Goal: Task Accomplishment & Management: Use online tool/utility

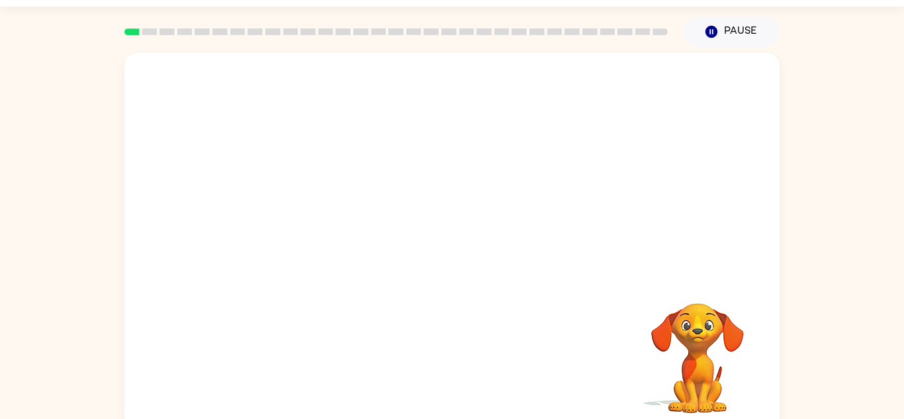
scroll to position [46, 0]
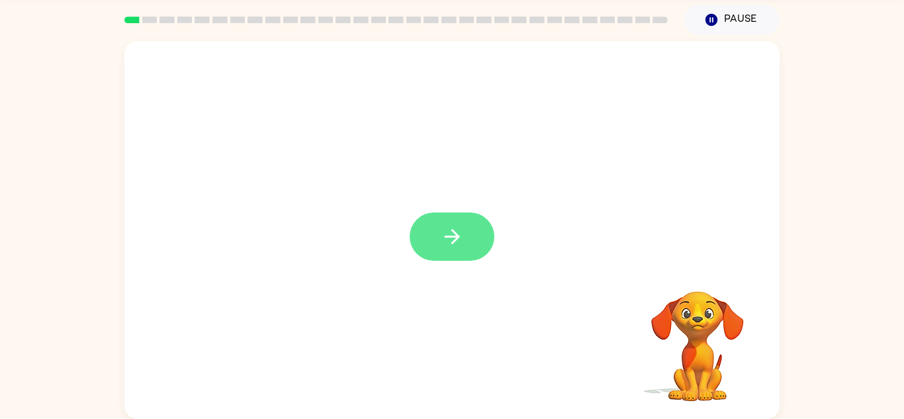
click at [460, 246] on icon "button" at bounding box center [452, 236] width 23 height 23
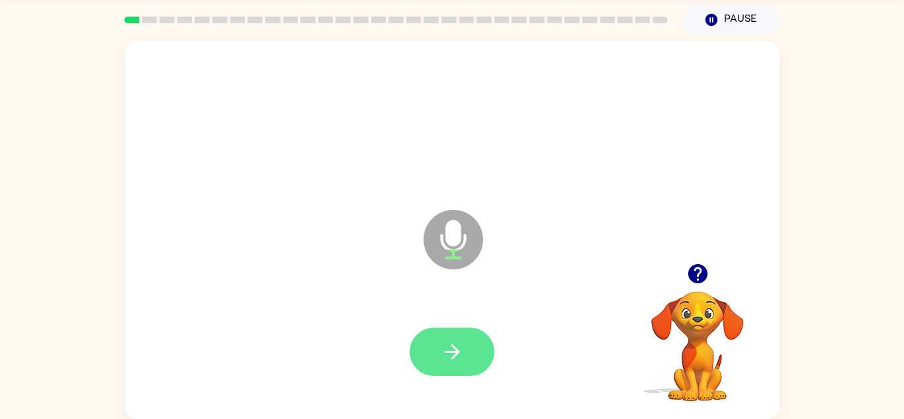
click at [460, 336] on button "button" at bounding box center [452, 352] width 85 height 48
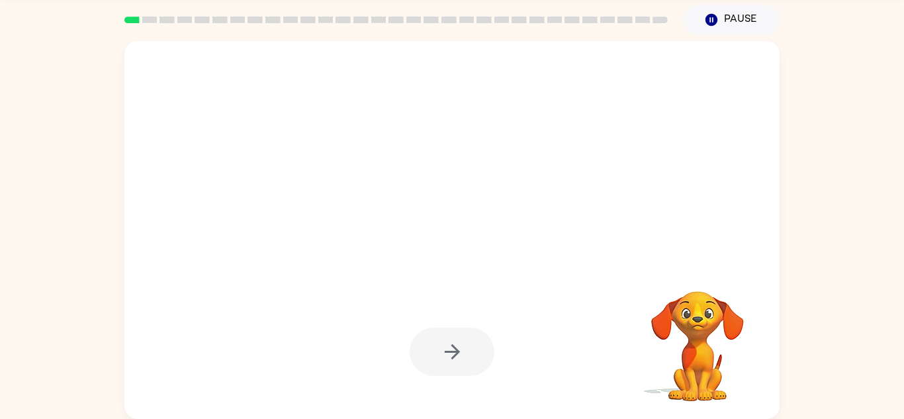
click at [459, 349] on div at bounding box center [452, 352] width 85 height 48
click at [700, 344] on video "Your browser must support playing .mp4 files to use Literably. Please try using…" at bounding box center [698, 337] width 132 height 132
click at [659, 322] on video "Your browser must support playing .mp4 files to use Literably. Please try using…" at bounding box center [698, 337] width 132 height 132
click at [391, 336] on div at bounding box center [452, 352] width 629 height 109
click at [451, 351] on div at bounding box center [452, 352] width 85 height 48
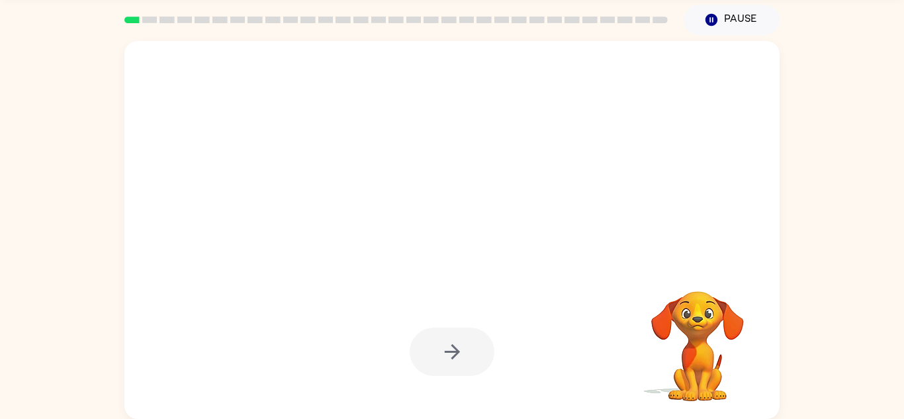
click at [695, 356] on video "Your browser must support playing .mp4 files to use Literably. Please try using…" at bounding box center [698, 337] width 132 height 132
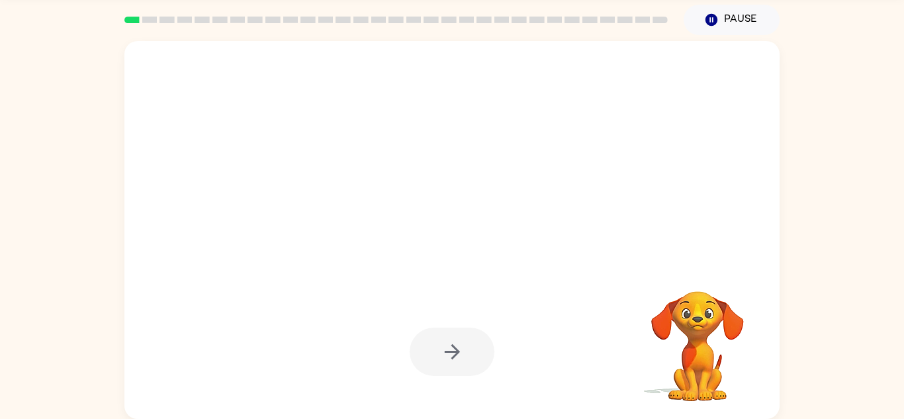
click at [695, 356] on video "Your browser must support playing .mp4 files to use Literably. Please try using…" at bounding box center [698, 337] width 132 height 132
click at [428, 328] on div at bounding box center [452, 352] width 85 height 48
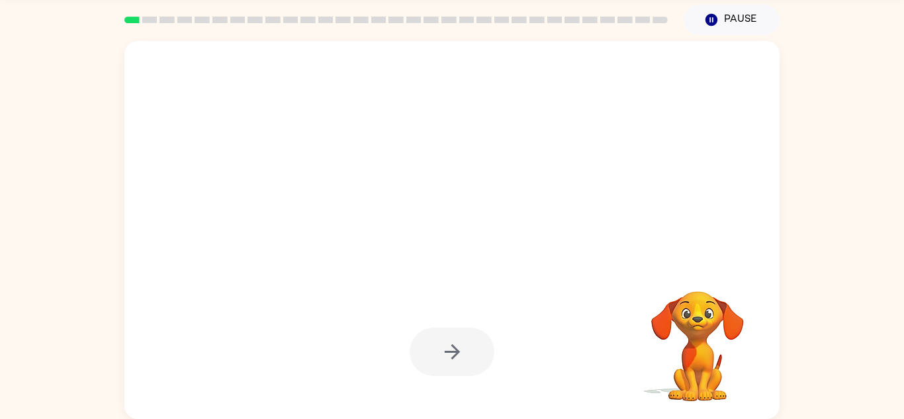
click at [428, 328] on div at bounding box center [452, 352] width 85 height 48
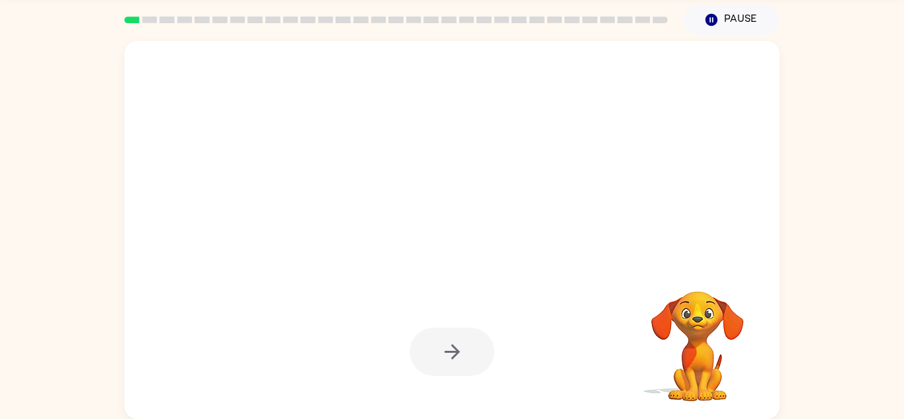
click at [428, 328] on div at bounding box center [452, 352] width 85 height 48
click at [687, 314] on video "Your browser must support playing .mp4 files to use Literably. Please try using…" at bounding box center [698, 337] width 132 height 132
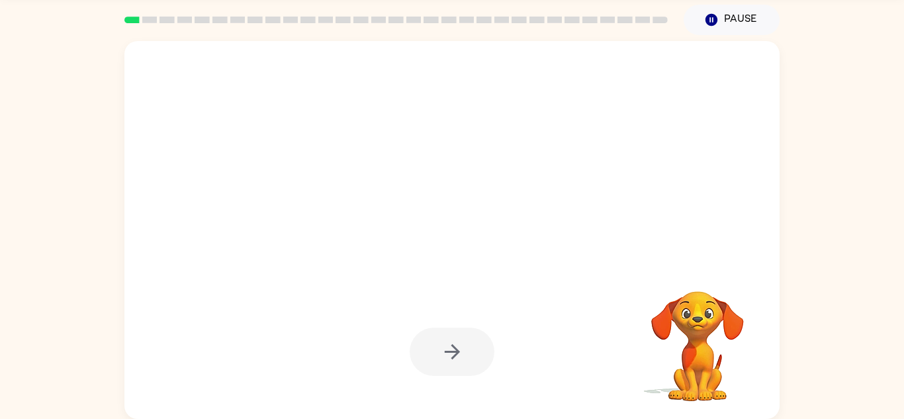
click at [455, 365] on div at bounding box center [452, 352] width 85 height 48
click at [705, 348] on video "Your browser must support playing .mp4 files to use Literably. Please try using…" at bounding box center [698, 337] width 132 height 132
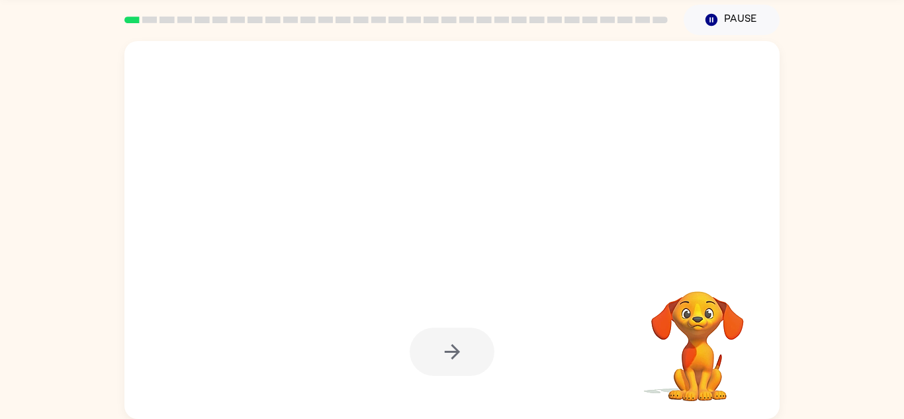
click at [705, 348] on video "Your browser must support playing .mp4 files to use Literably. Please try using…" at bounding box center [698, 337] width 132 height 132
click at [460, 349] on div at bounding box center [452, 352] width 85 height 48
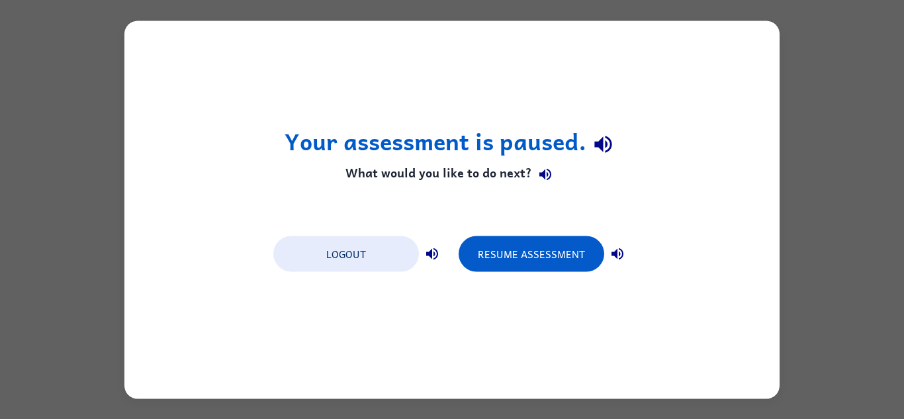
scroll to position [0, 0]
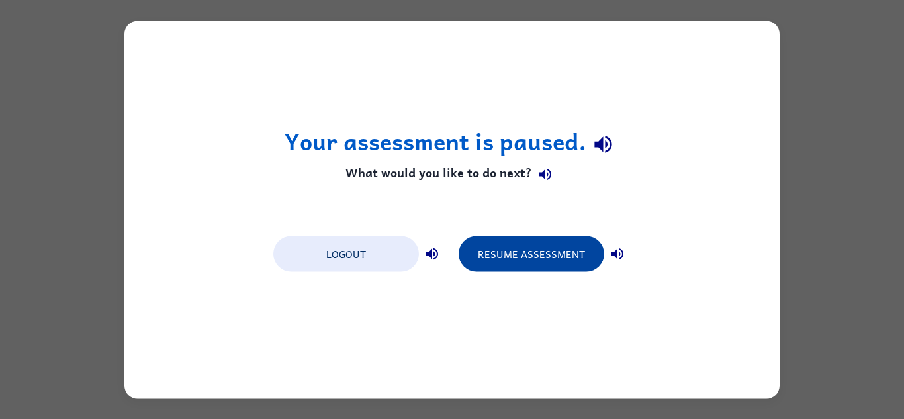
click at [526, 265] on button "Resume Assessment" at bounding box center [532, 254] width 146 height 36
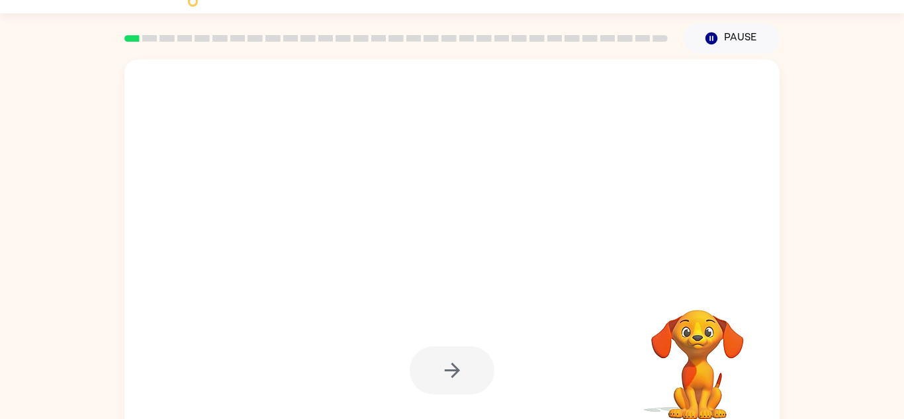
scroll to position [46, 0]
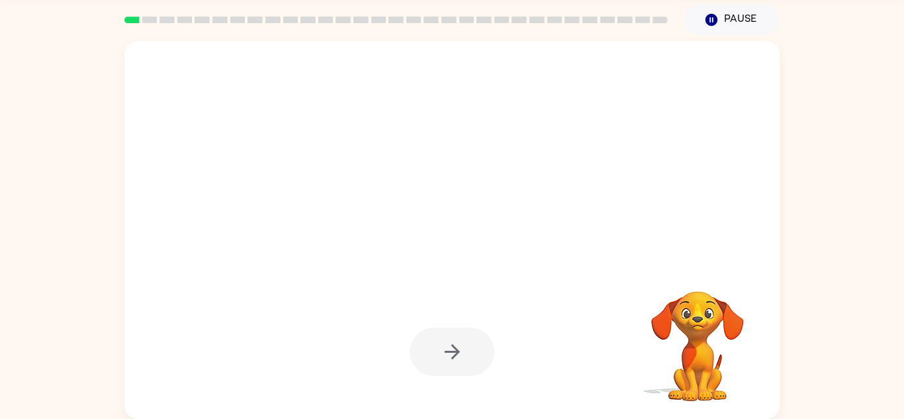
click at [460, 362] on div at bounding box center [452, 352] width 85 height 48
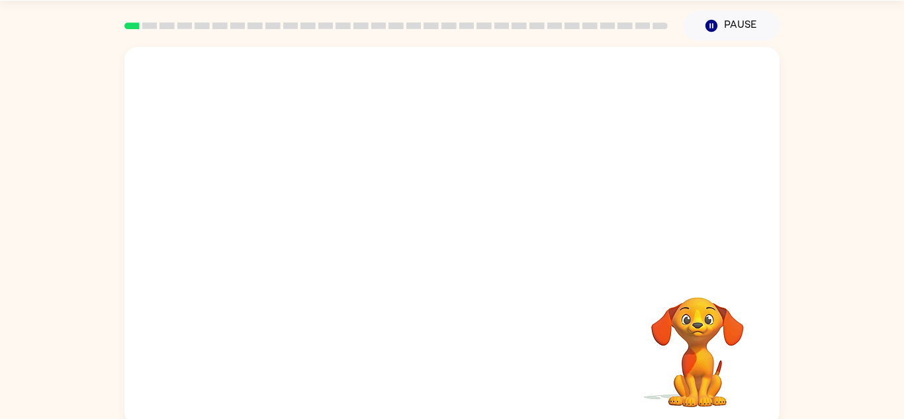
scroll to position [46, 0]
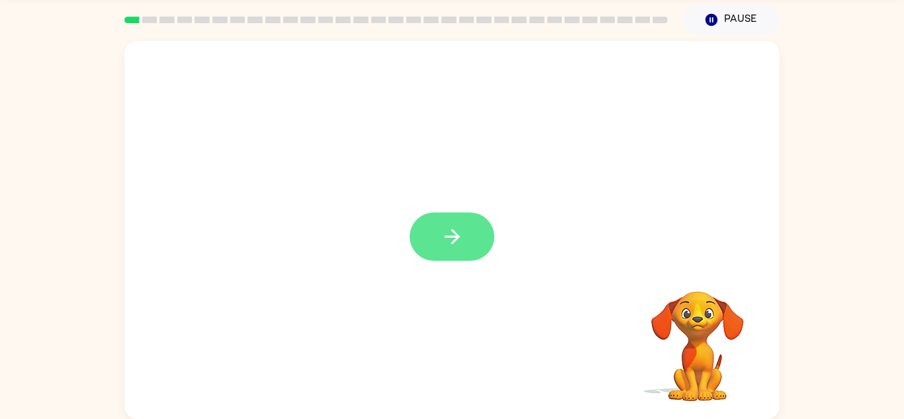
click at [442, 244] on icon "button" at bounding box center [452, 236] width 23 height 23
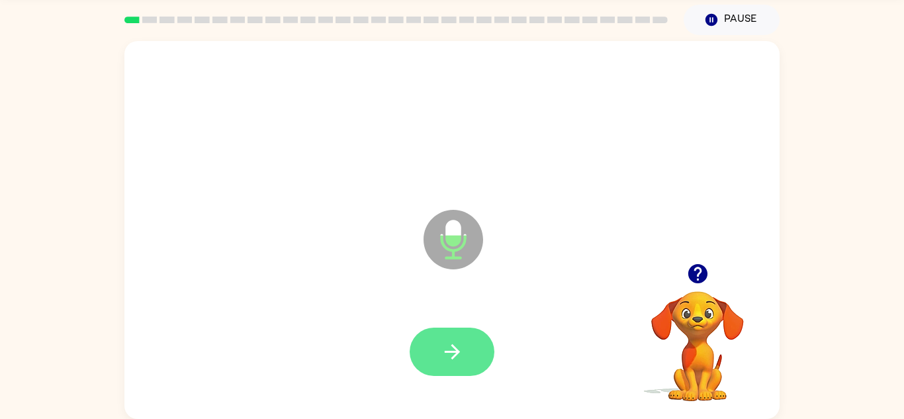
click at [468, 357] on button "button" at bounding box center [452, 352] width 85 height 48
click at [450, 340] on icon "button" at bounding box center [452, 351] width 23 height 23
click at [449, 351] on icon "button" at bounding box center [451, 351] width 15 height 15
click at [448, 352] on icon "button" at bounding box center [451, 351] width 15 height 15
click at [449, 354] on icon "button" at bounding box center [452, 351] width 23 height 23
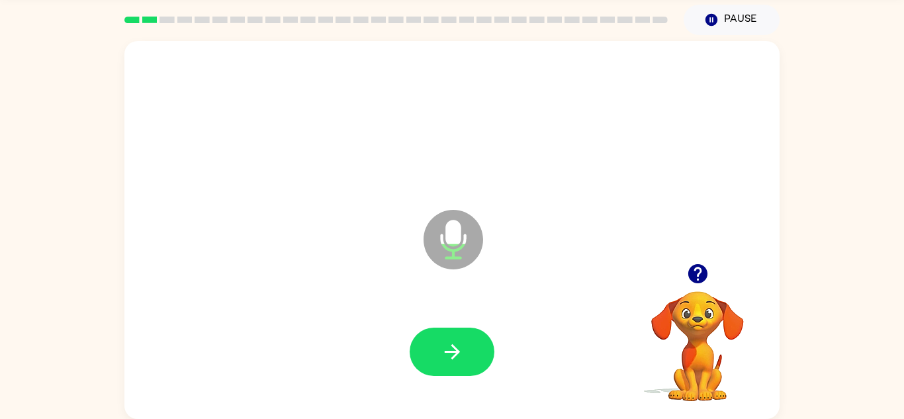
click at [449, 354] on icon "button" at bounding box center [452, 351] width 23 height 23
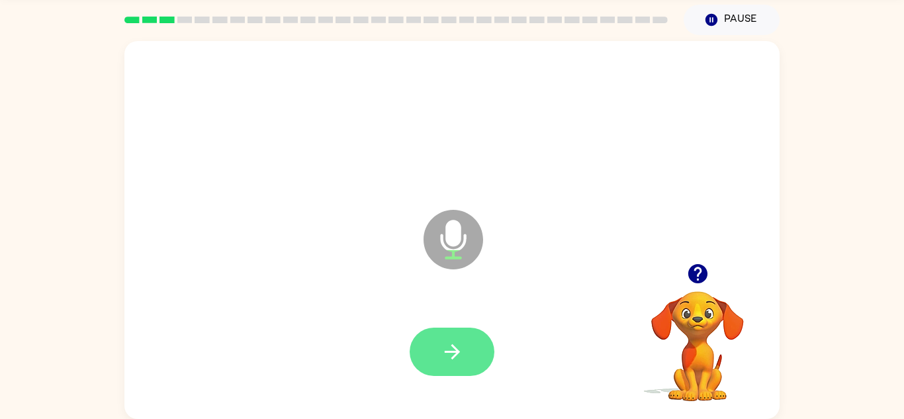
click at [454, 355] on icon "button" at bounding box center [451, 351] width 15 height 15
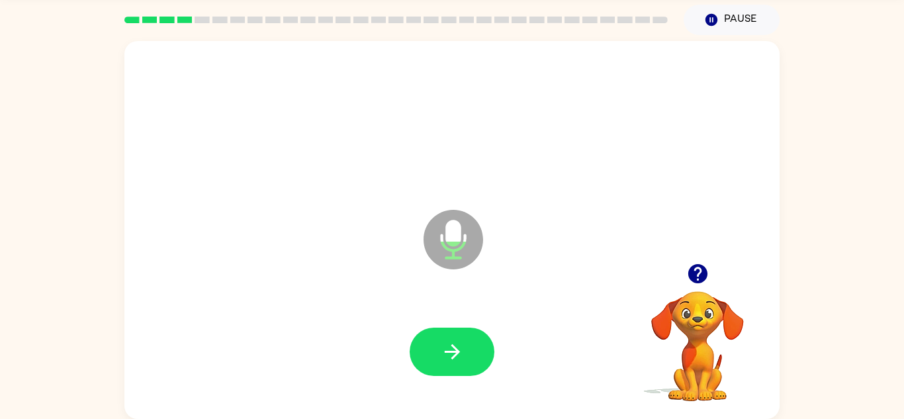
click at [454, 355] on icon "button" at bounding box center [451, 351] width 15 height 15
click at [454, 356] on icon "button" at bounding box center [451, 351] width 15 height 15
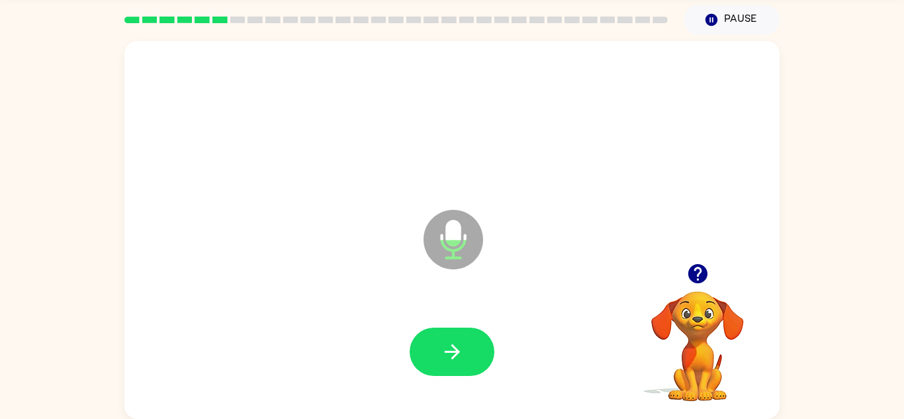
click at [454, 356] on icon "button" at bounding box center [451, 351] width 15 height 15
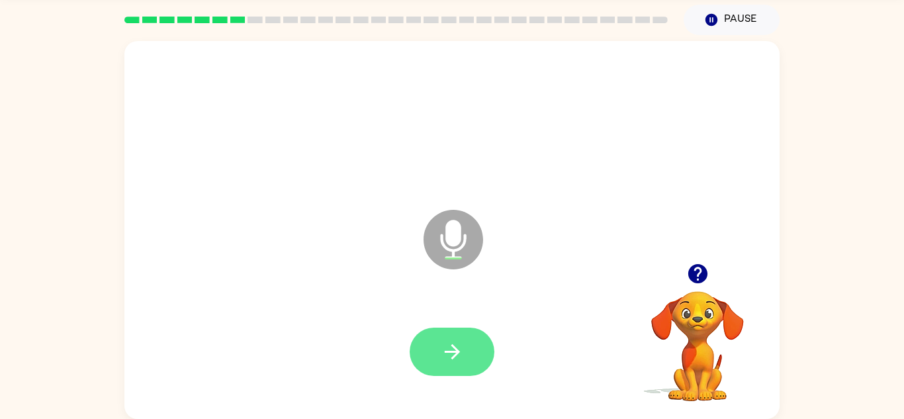
click at [444, 338] on button "button" at bounding box center [452, 352] width 85 height 48
click at [696, 279] on icon "button" at bounding box center [697, 273] width 19 height 19
click at [467, 349] on button "button" at bounding box center [452, 352] width 85 height 48
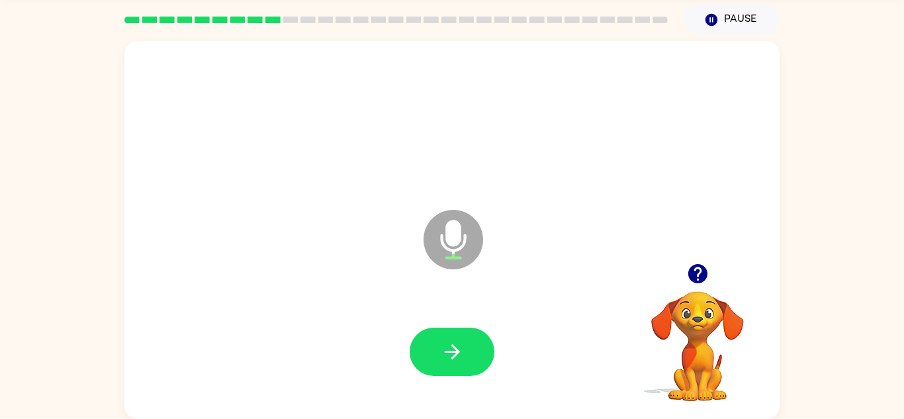
click at [467, 349] on button "button" at bounding box center [452, 352] width 85 height 48
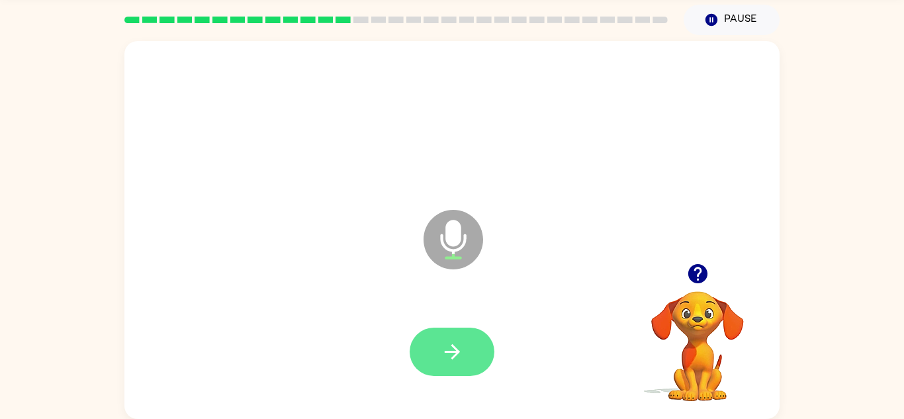
click at [468, 359] on button "button" at bounding box center [452, 352] width 85 height 48
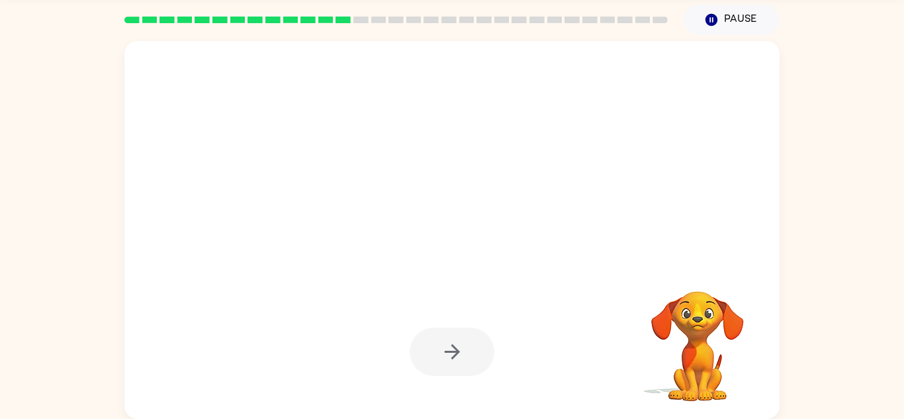
click at [468, 356] on div at bounding box center [452, 352] width 85 height 48
click at [685, 350] on video "Your browser must support playing .mp4 files to use Literably. Please try using…" at bounding box center [698, 337] width 132 height 132
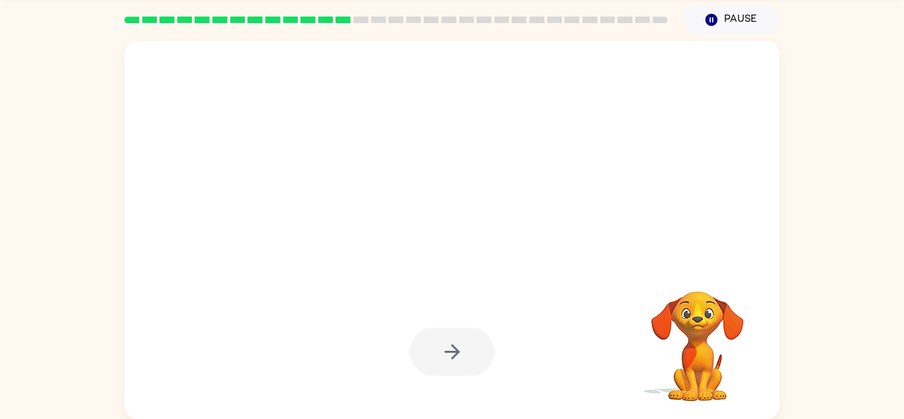
click at [685, 350] on video "Your browser must support playing .mp4 files to use Literably. Please try using…" at bounding box center [698, 337] width 132 height 132
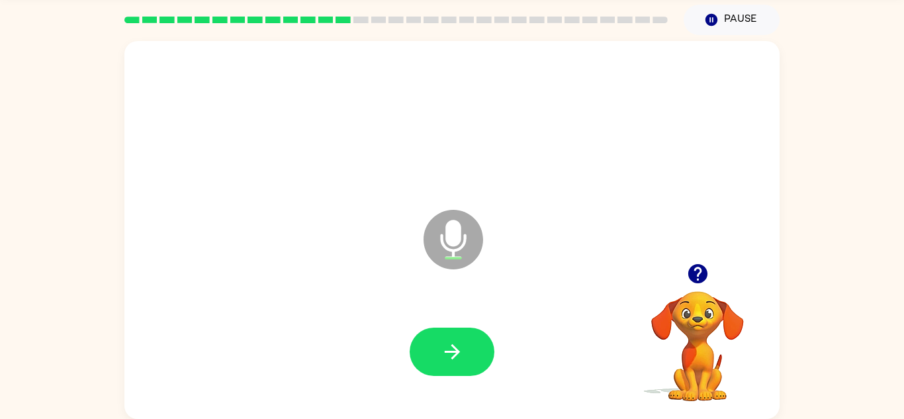
click at [685, 350] on video "Your browser must support playing .mp4 files to use Literably. Please try using…" at bounding box center [698, 337] width 132 height 132
click at [465, 348] on button "button" at bounding box center [452, 352] width 85 height 48
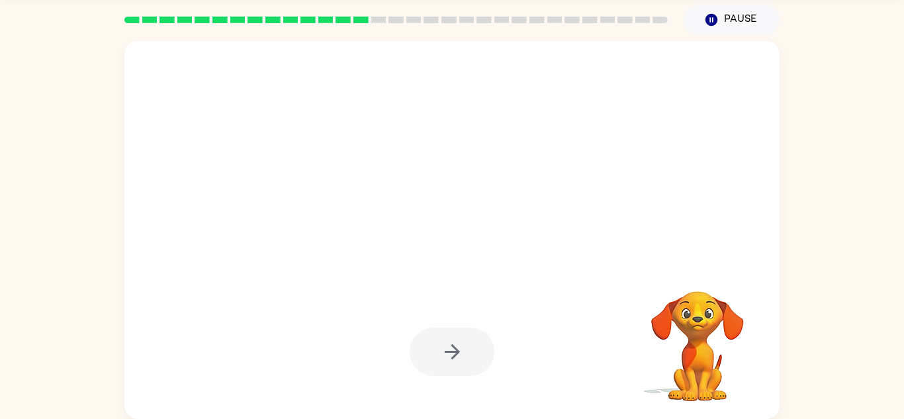
click at [689, 313] on video "Your browser must support playing .mp4 files to use Literably. Please try using…" at bounding box center [698, 337] width 132 height 132
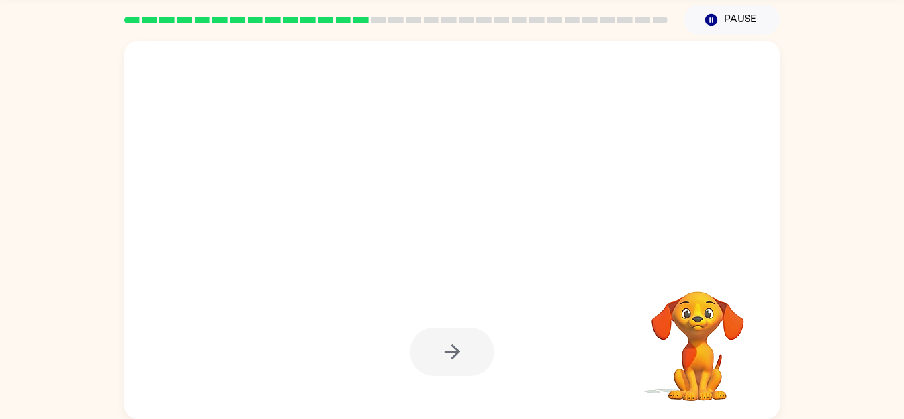
click at [689, 313] on video "Your browser must support playing .mp4 files to use Literably. Please try using…" at bounding box center [698, 337] width 132 height 132
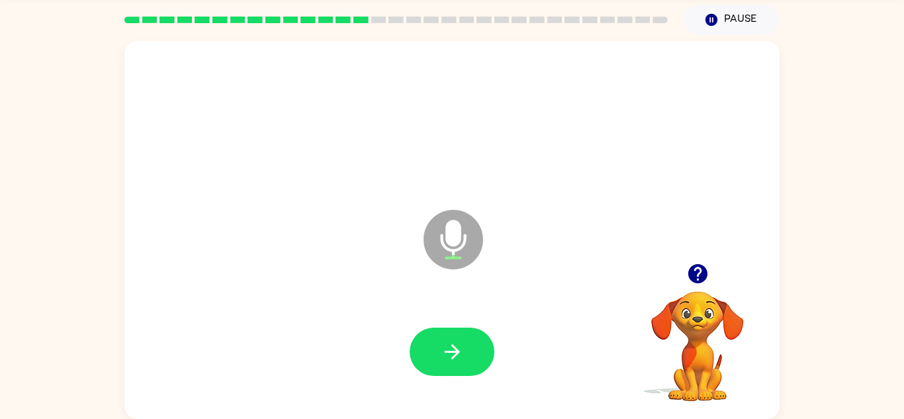
click at [483, 361] on button "button" at bounding box center [452, 352] width 85 height 48
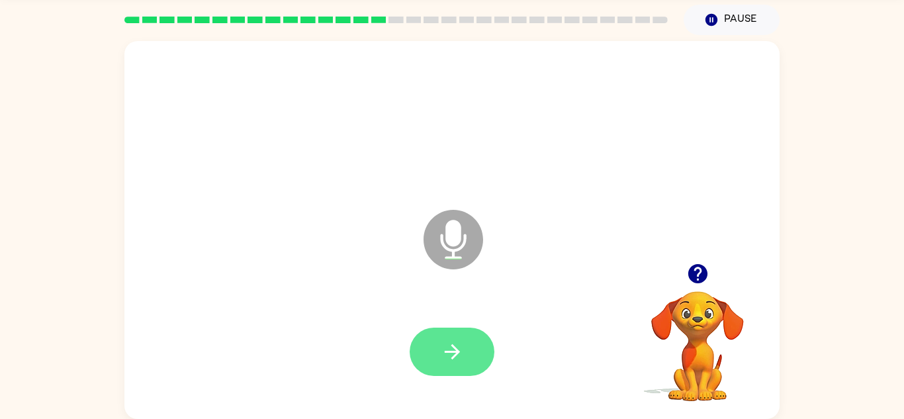
click at [470, 351] on button "button" at bounding box center [452, 352] width 85 height 48
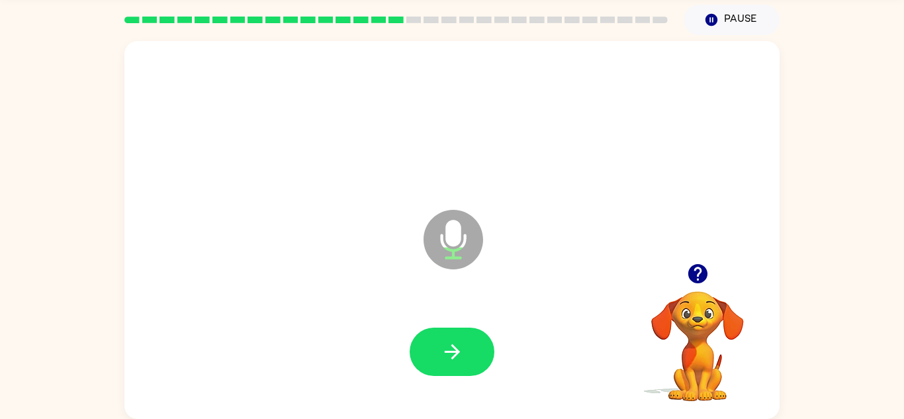
click at [470, 351] on button "button" at bounding box center [452, 352] width 85 height 48
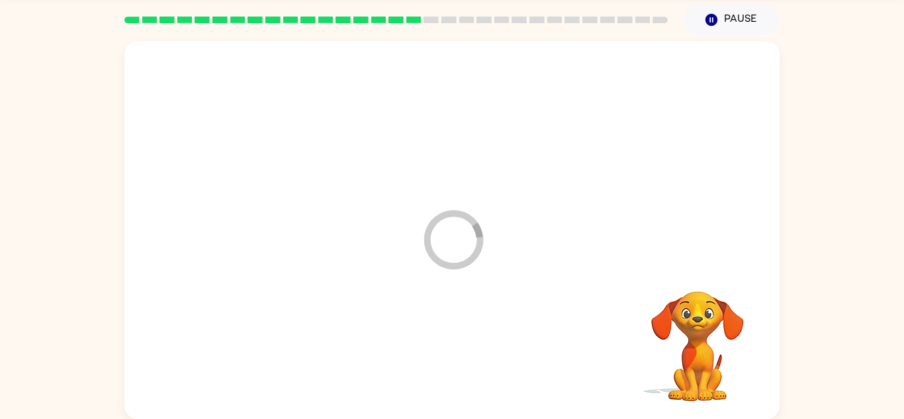
click at [470, 351] on div at bounding box center [452, 352] width 629 height 109
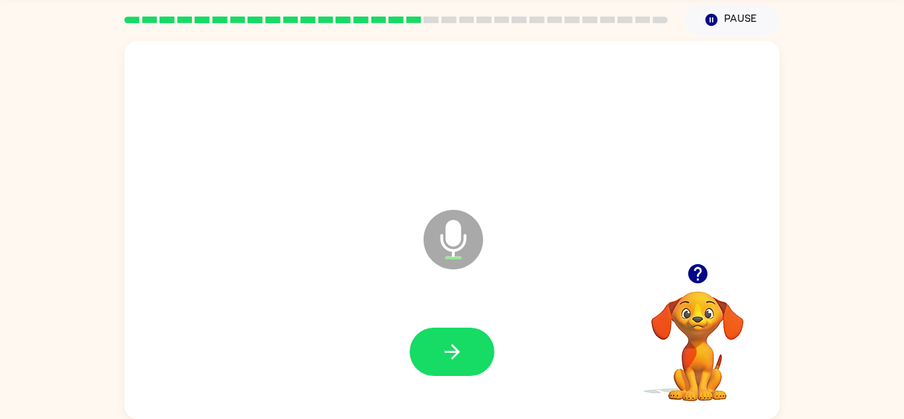
click at [470, 351] on button "button" at bounding box center [452, 352] width 85 height 48
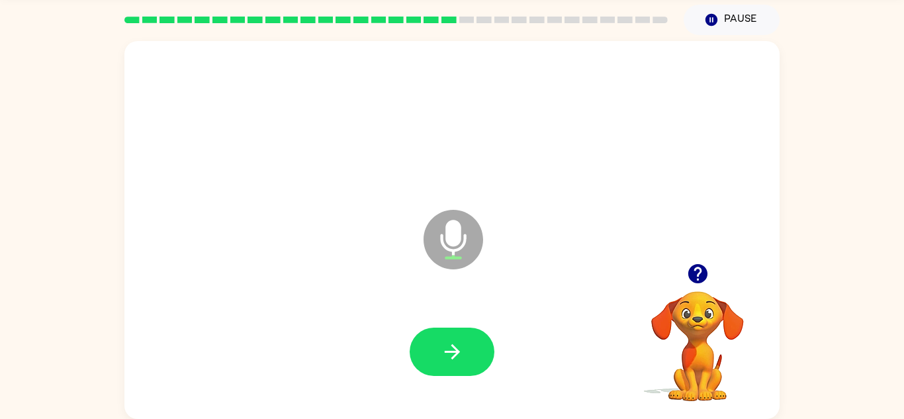
click at [470, 351] on button "button" at bounding box center [452, 352] width 85 height 48
click at [471, 352] on button "button" at bounding box center [452, 352] width 85 height 48
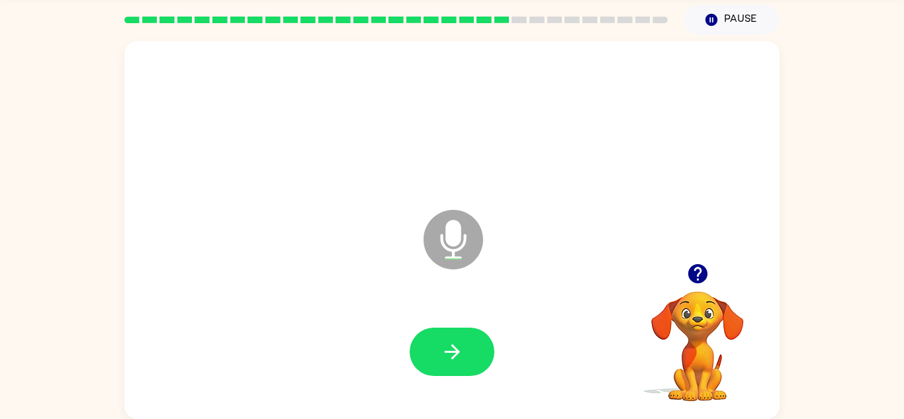
click at [471, 352] on button "button" at bounding box center [452, 352] width 85 height 48
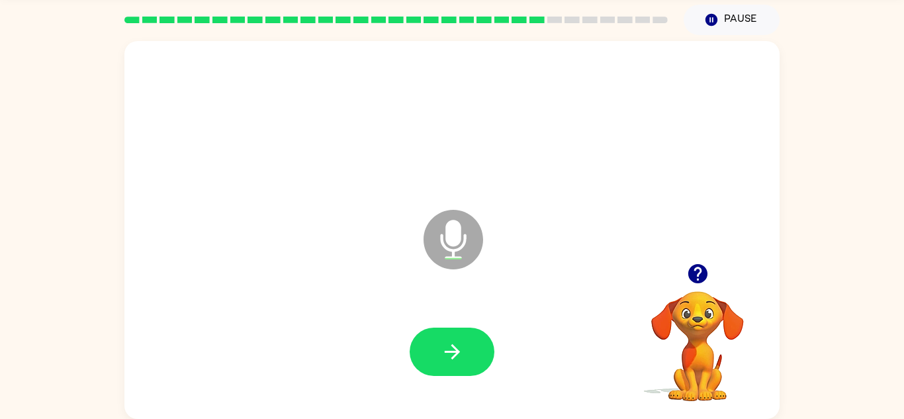
click at [471, 352] on button "button" at bounding box center [452, 352] width 85 height 48
click at [684, 277] on button "button" at bounding box center [698, 274] width 34 height 34
click at [592, 418] on div "Microphone The Microphone is here when it is your turn to talk" at bounding box center [451, 230] width 655 height 378
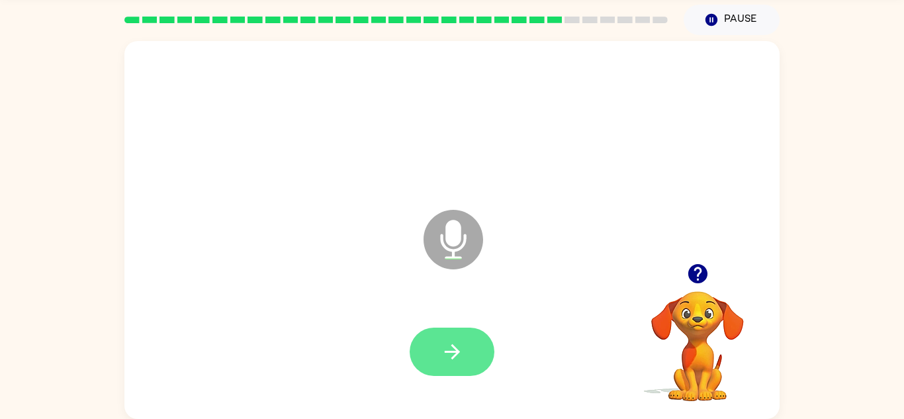
click at [453, 359] on icon "button" at bounding box center [452, 351] width 23 height 23
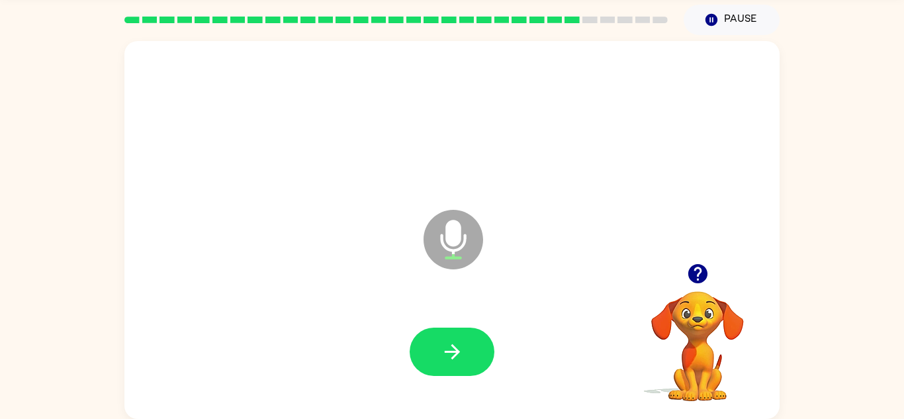
click at [453, 359] on icon "button" at bounding box center [452, 351] width 23 height 23
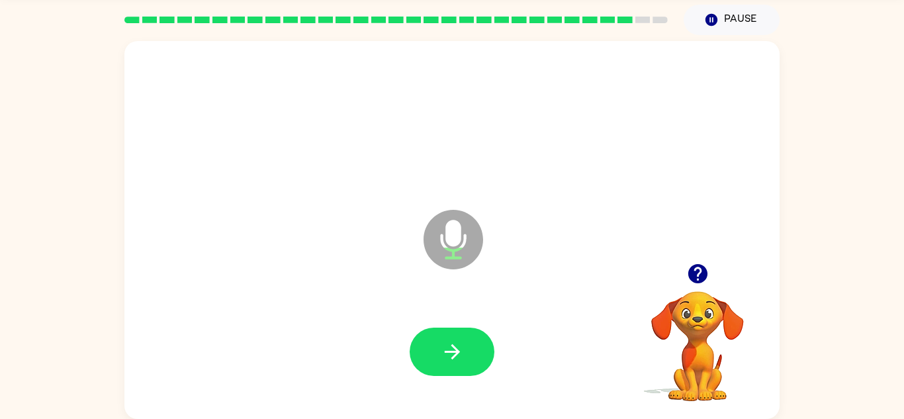
click at [453, 359] on icon "button" at bounding box center [452, 351] width 23 height 23
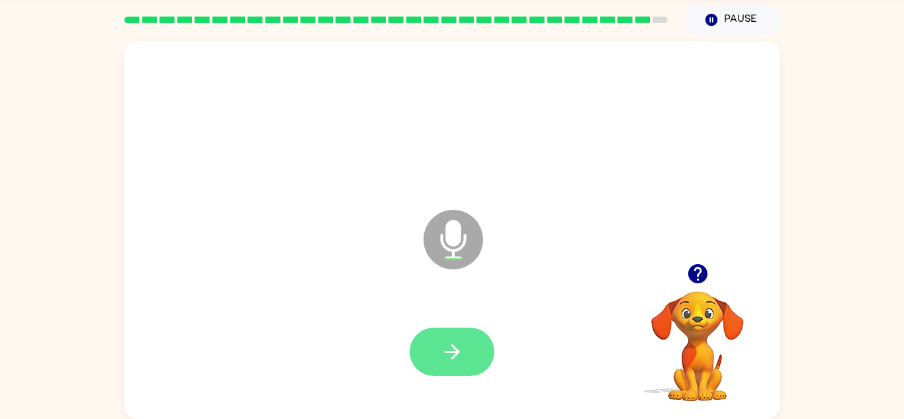
click at [455, 336] on button "button" at bounding box center [452, 352] width 85 height 48
click at [451, 347] on icon "button" at bounding box center [452, 351] width 23 height 23
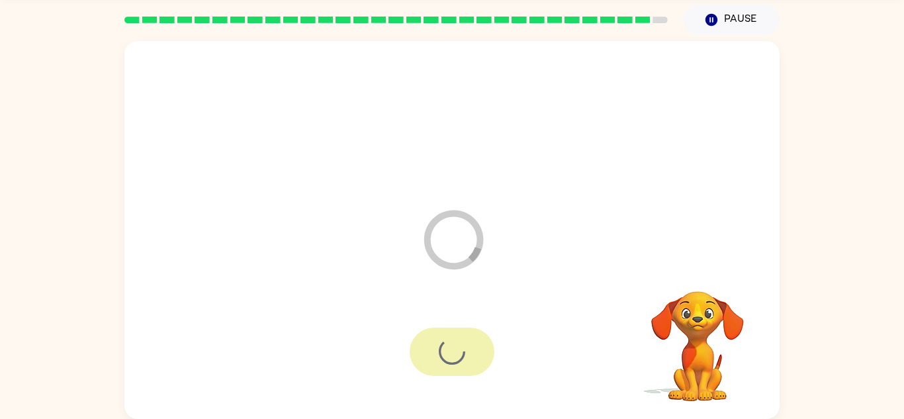
scroll to position [23, 0]
